Goal: Task Accomplishment & Management: Complete application form

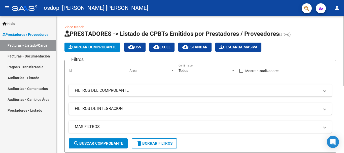
click at [94, 48] on span "Cargar Comprobante" at bounding box center [93, 47] width 48 height 5
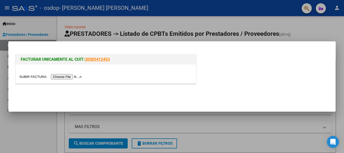
click at [78, 77] on input "file" at bounding box center [51, 76] width 64 height 5
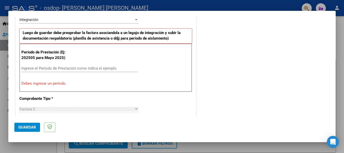
scroll to position [142, 0]
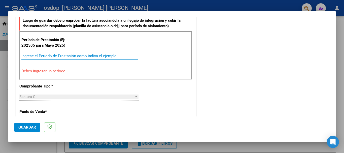
click at [78, 55] on input "Ingrese el Período de Prestación como indica el ejemplo" at bounding box center [79, 56] width 116 height 5
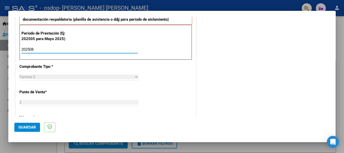
scroll to position [167, 0]
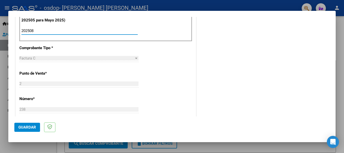
type input "202508"
click at [113, 63] on div "Factura C Seleccionar Tipo" at bounding box center [78, 60] width 119 height 12
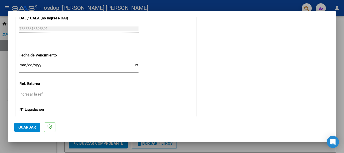
scroll to position [344, 0]
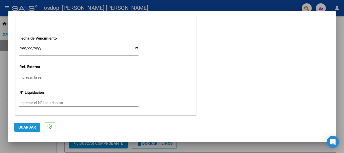
click at [26, 127] on span "Guardar" at bounding box center [27, 127] width 18 height 5
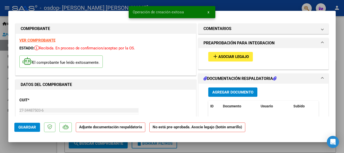
click at [224, 58] on span "Asociar Legajo" at bounding box center [233, 57] width 30 height 5
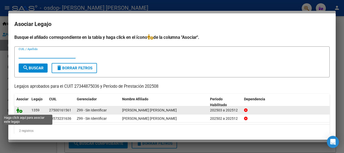
click at [20, 110] on icon at bounding box center [19, 110] width 6 height 6
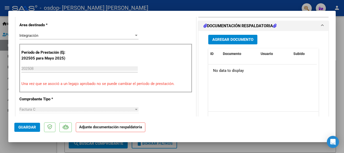
scroll to position [126, 0]
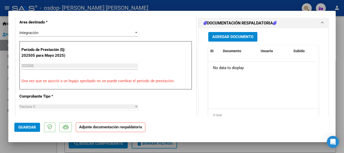
click at [223, 37] on span "Agregar Documento" at bounding box center [232, 37] width 41 height 5
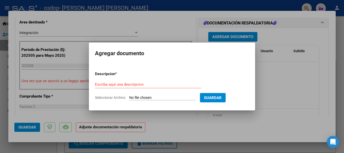
click at [172, 88] on div "Escriba aquí una descripcion" at bounding box center [148, 87] width 106 height 12
click at [168, 85] on input "Escriba aquí una descripcion" at bounding box center [148, 84] width 106 height 5
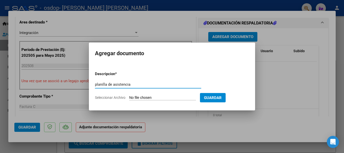
type input "planilla de asistencia"
click at [222, 94] on button "Guardar" at bounding box center [213, 97] width 26 height 9
click at [188, 97] on input "Seleccionar Archivo" at bounding box center [162, 97] width 67 height 5
type input "C:\fakepath\asistencia [PERSON_NAME].pdf"
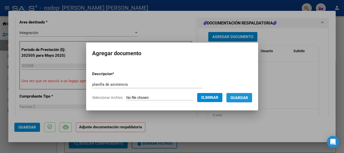
click at [237, 98] on span "Guardar" at bounding box center [239, 97] width 18 height 5
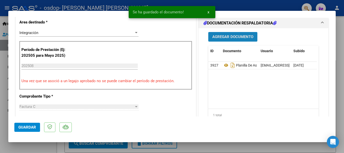
click at [246, 37] on span "Agregar Documento" at bounding box center [232, 37] width 41 height 5
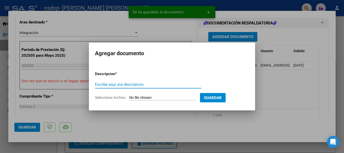
click at [147, 85] on input "Escriba aquí una descripcion" at bounding box center [148, 84] width 106 height 5
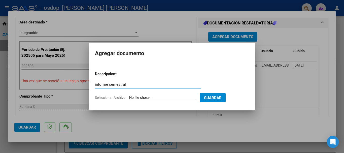
type input "informe semestral"
click at [147, 96] on input "Seleccionar Archivo" at bounding box center [162, 97] width 67 height 5
type input "C:\fakepath\informe seguimiento ambar semestral.pdf"
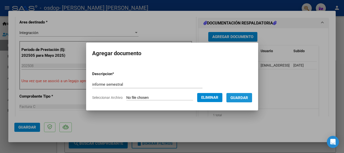
click at [240, 96] on span "Guardar" at bounding box center [239, 97] width 18 height 5
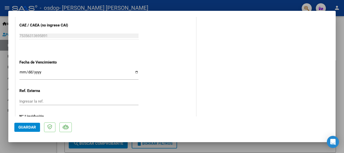
scroll to position [351, 0]
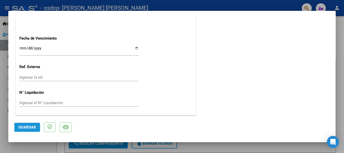
click at [28, 129] on span "Guardar" at bounding box center [27, 127] width 18 height 5
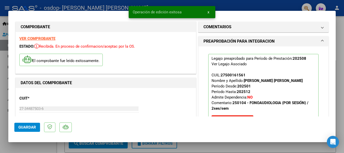
scroll to position [0, 0]
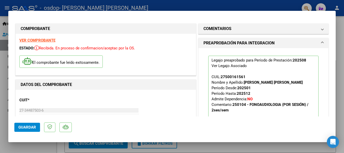
click at [335, 13] on mat-dialog-container "COMPROBANTE VER COMPROBANTE ESTADO: Recibida. En proceso de confirmacion/acepta…" at bounding box center [171, 76] width 327 height 131
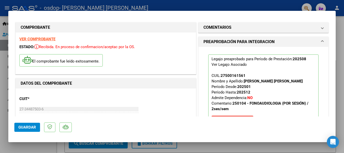
click at [344, 96] on div at bounding box center [172, 76] width 344 height 153
type input "$ 0,00"
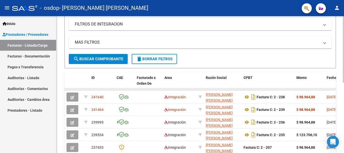
scroll to position [101, 0]
